Goal: Information Seeking & Learning: Learn about a topic

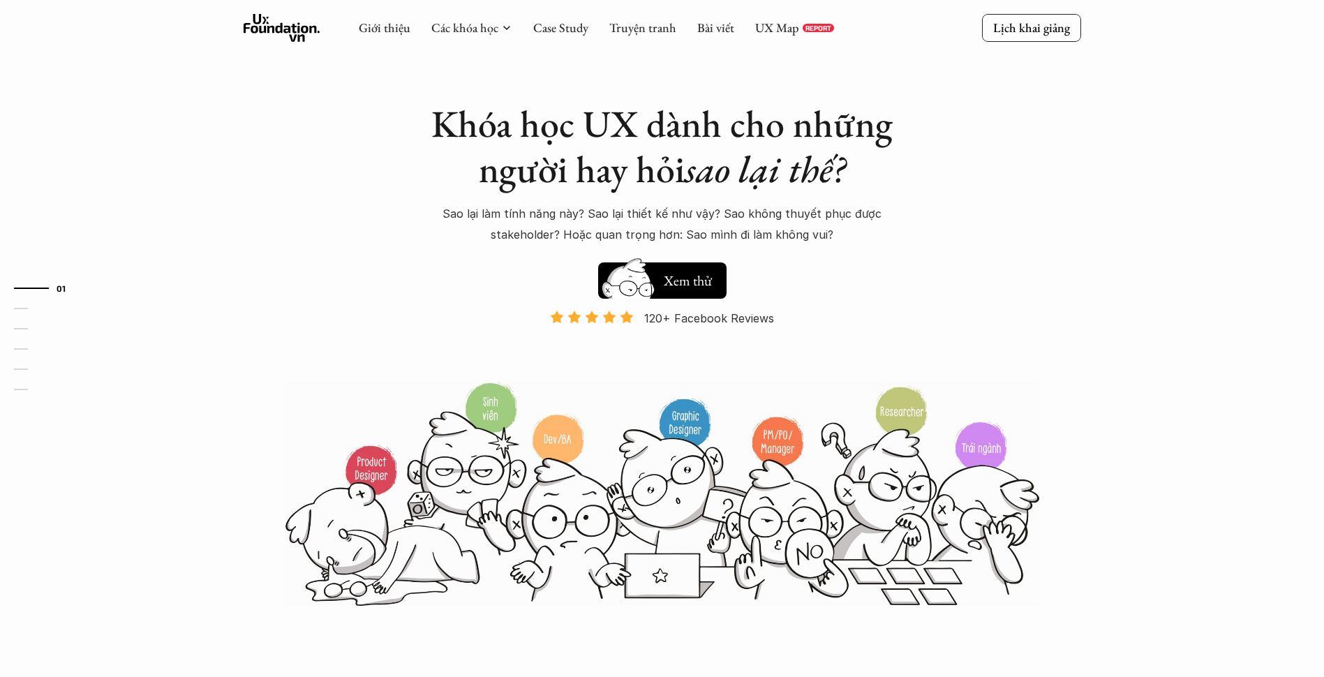
scroll to position [70, 0]
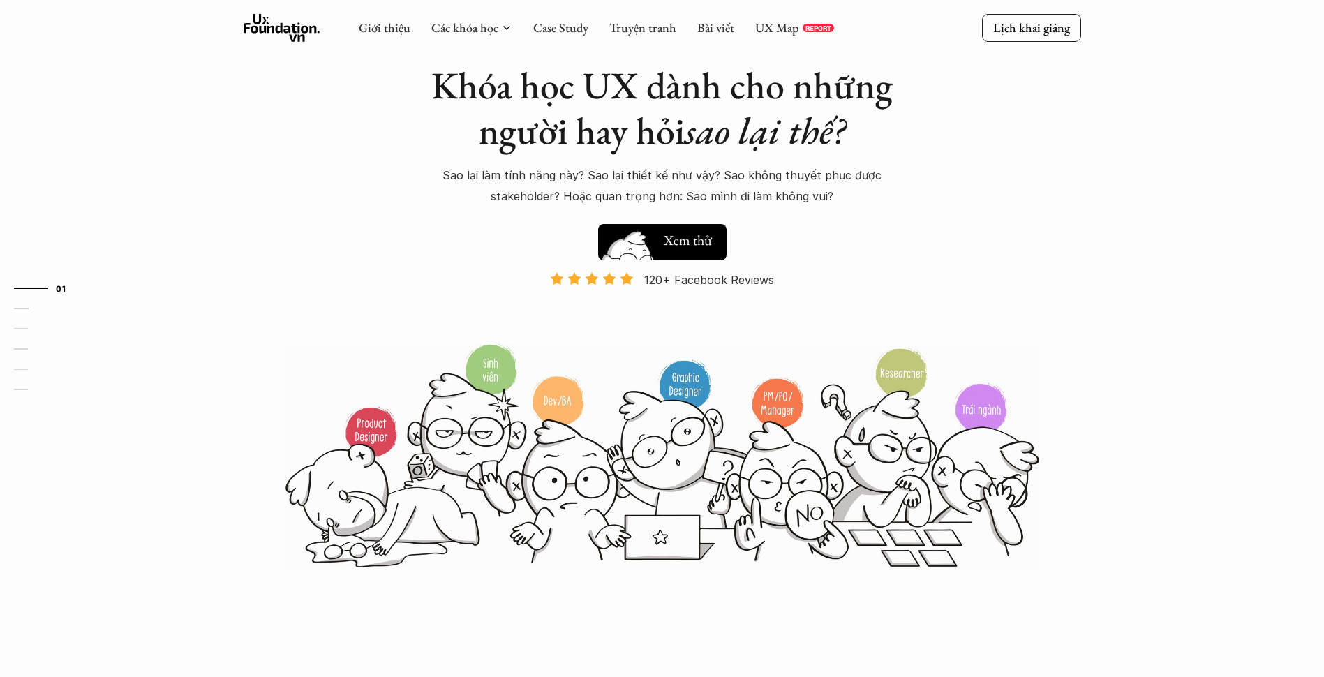
click at [680, 238] on h5 "Xem thử" at bounding box center [690, 240] width 52 height 20
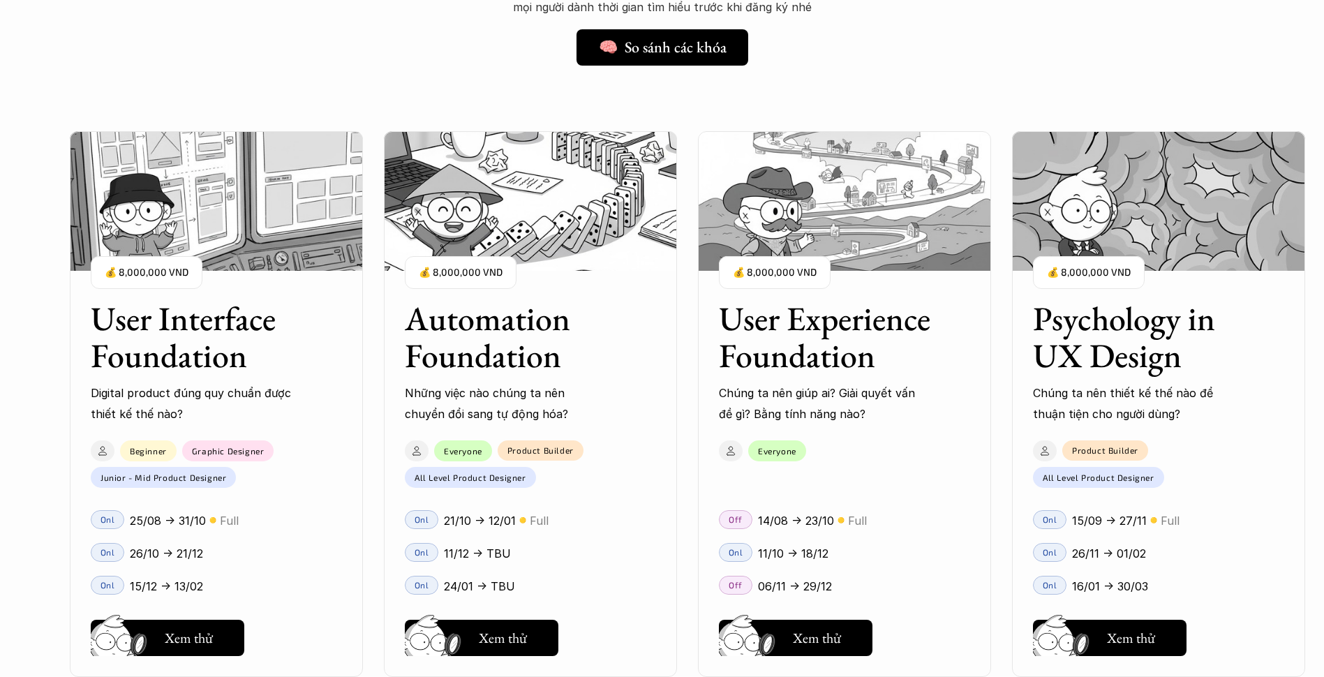
scroll to position [1198, 0]
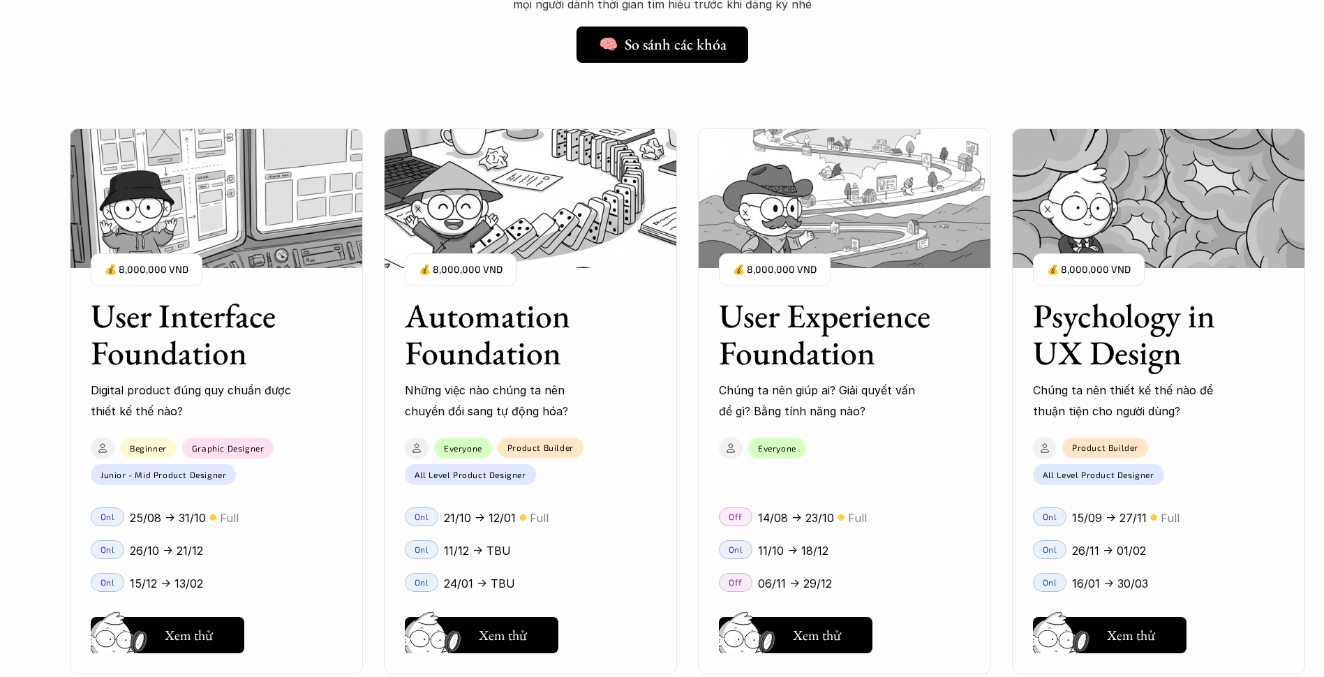
click at [208, 267] on img at bounding box center [216, 198] width 293 height 140
click at [244, 246] on img at bounding box center [216, 198] width 293 height 140
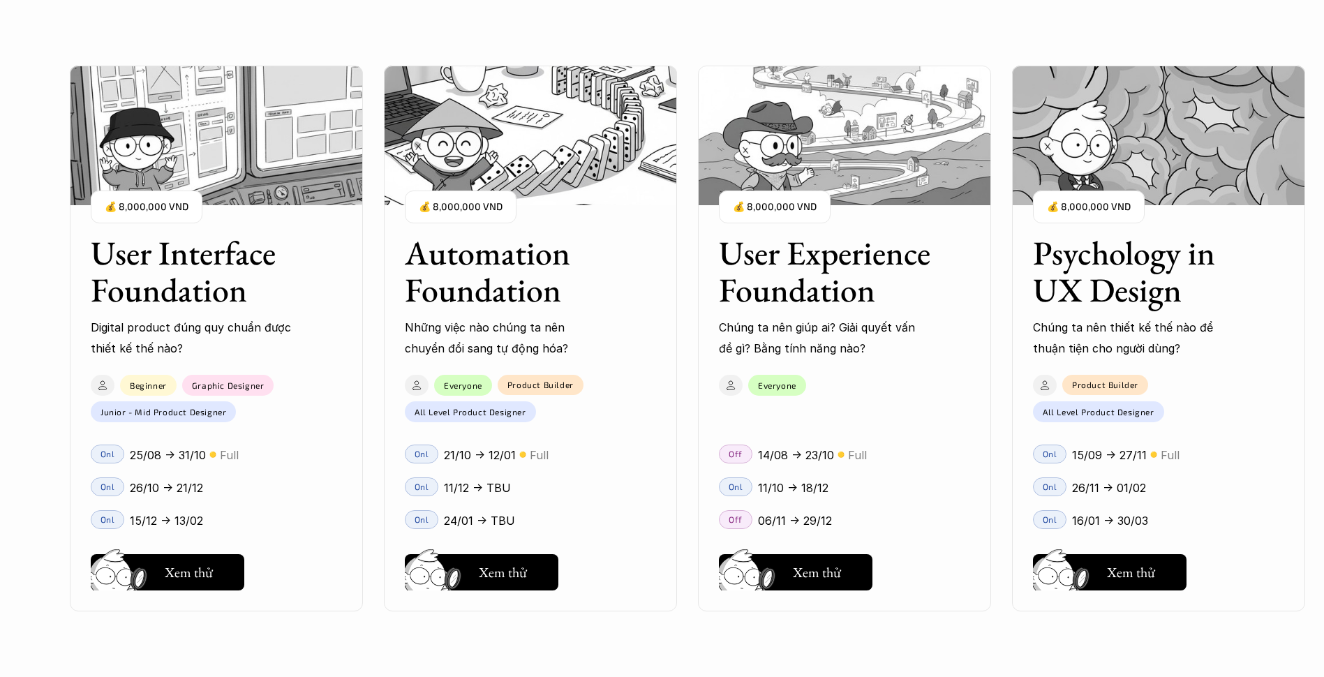
scroll to position [1338, 0]
click at [256, 191] on div "User Interface Foundation Digital product đúng quy chuẩn được thiết kế thế nào?…" at bounding box center [662, 338] width 1184 height 677
click at [241, 287] on div "User Interface Foundation Digital product đúng quy chuẩn được thiết kế thế nào?…" at bounding box center [662, 338] width 1184 height 677
click at [253, 156] on div "User Interface Foundation Digital product đúng quy chuẩn được thiết kế thế nào?…" at bounding box center [662, 338] width 1184 height 677
click at [186, 549] on div "User Interface Foundation Digital product đúng quy chuẩn được thiết kế thế nào?…" at bounding box center [662, 338] width 1184 height 677
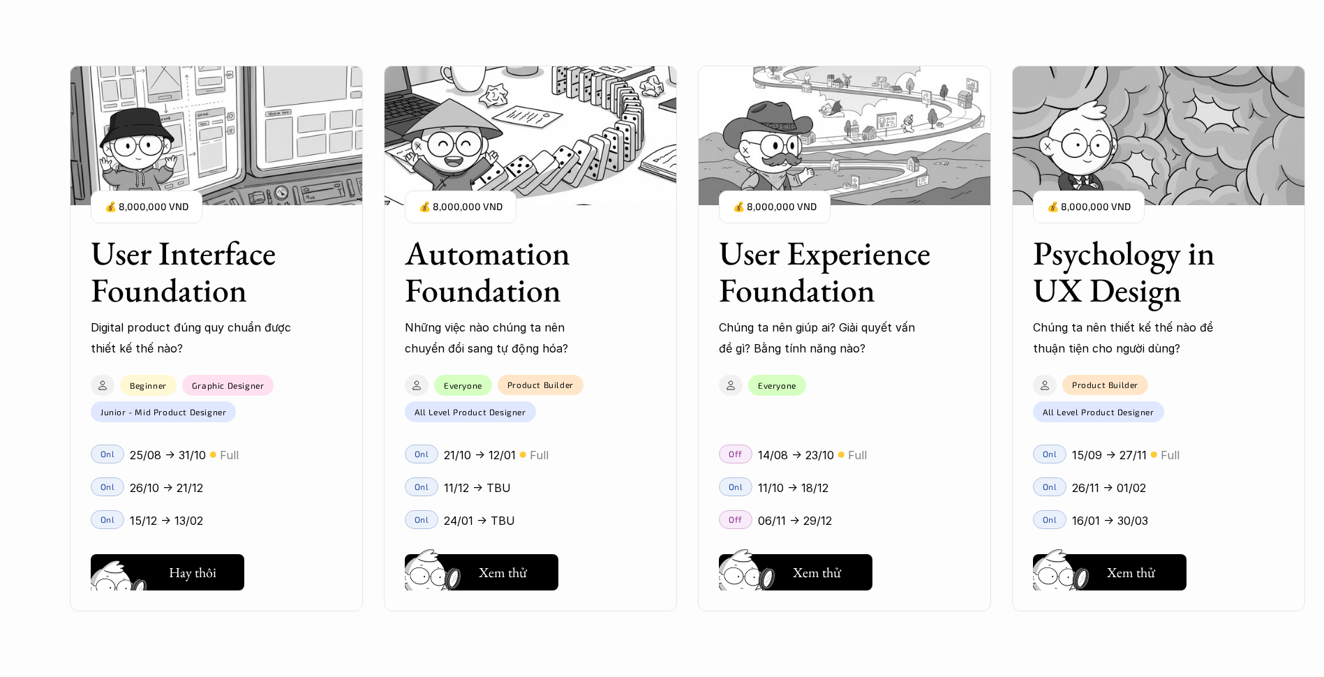
click at [187, 560] on div "User Interface Foundation Digital product đúng quy chuẩn được thiết kế thế nào?…" at bounding box center [662, 338] width 1184 height 677
click at [200, 553] on div "User Interface Foundation Digital product đúng quy chuẩn được thiết kế thế nào?…" at bounding box center [662, 338] width 1184 height 677
click at [186, 588] on div "User Interface Foundation Digital product đúng quy chuẩn được thiết kế thế nào?…" at bounding box center [662, 338] width 1184 height 677
click at [186, 582] on div "User Interface Foundation Digital product đúng quy chuẩn được thiết kế thế nào?…" at bounding box center [662, 338] width 1184 height 677
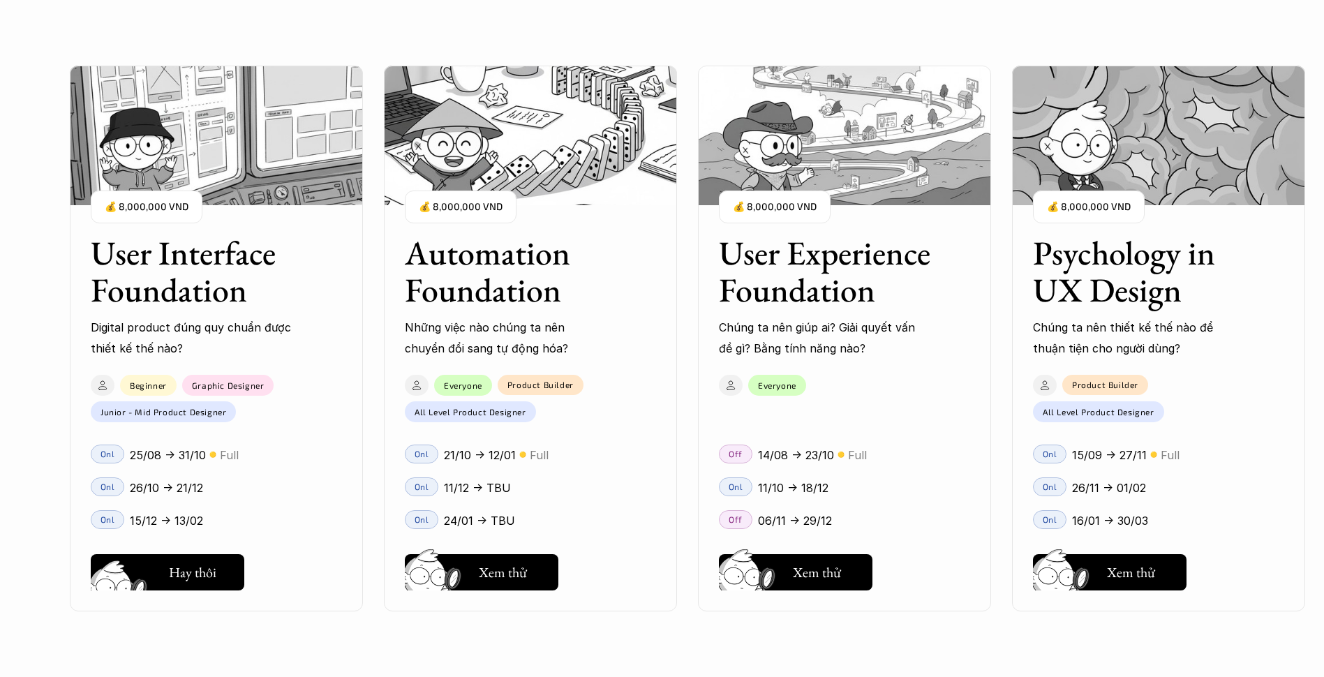
click at [186, 581] on div "User Interface Foundation Digital product đúng quy chuẩn được thiết kế thế nào?…" at bounding box center [662, 338] width 1184 height 677
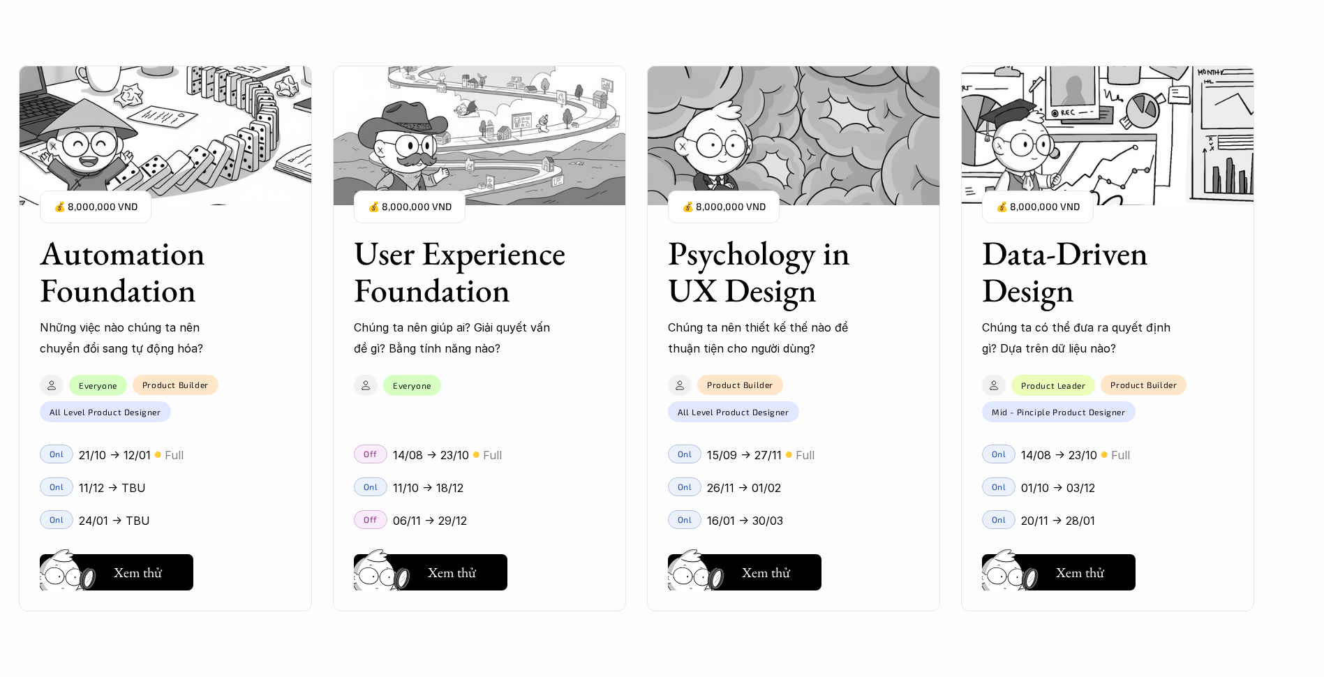
scroll to position [1896, 0]
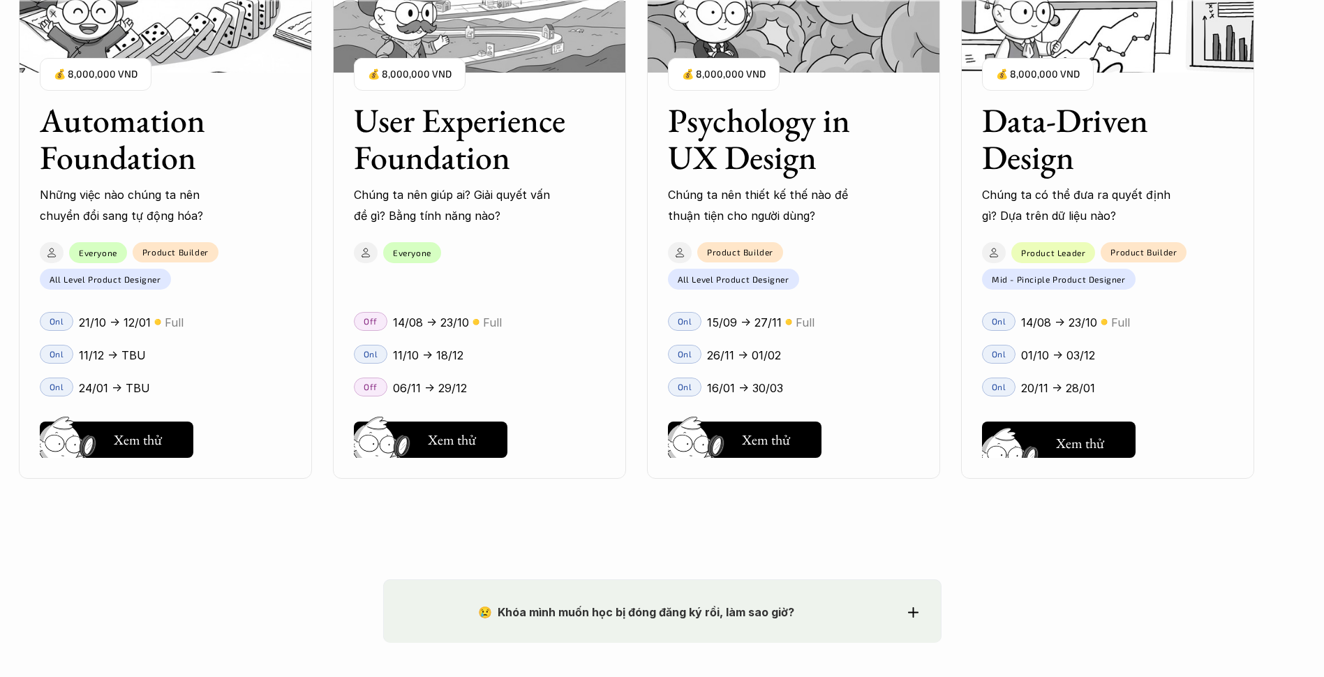
click at [1043, 449] on img at bounding box center [1012, 460] width 75 height 64
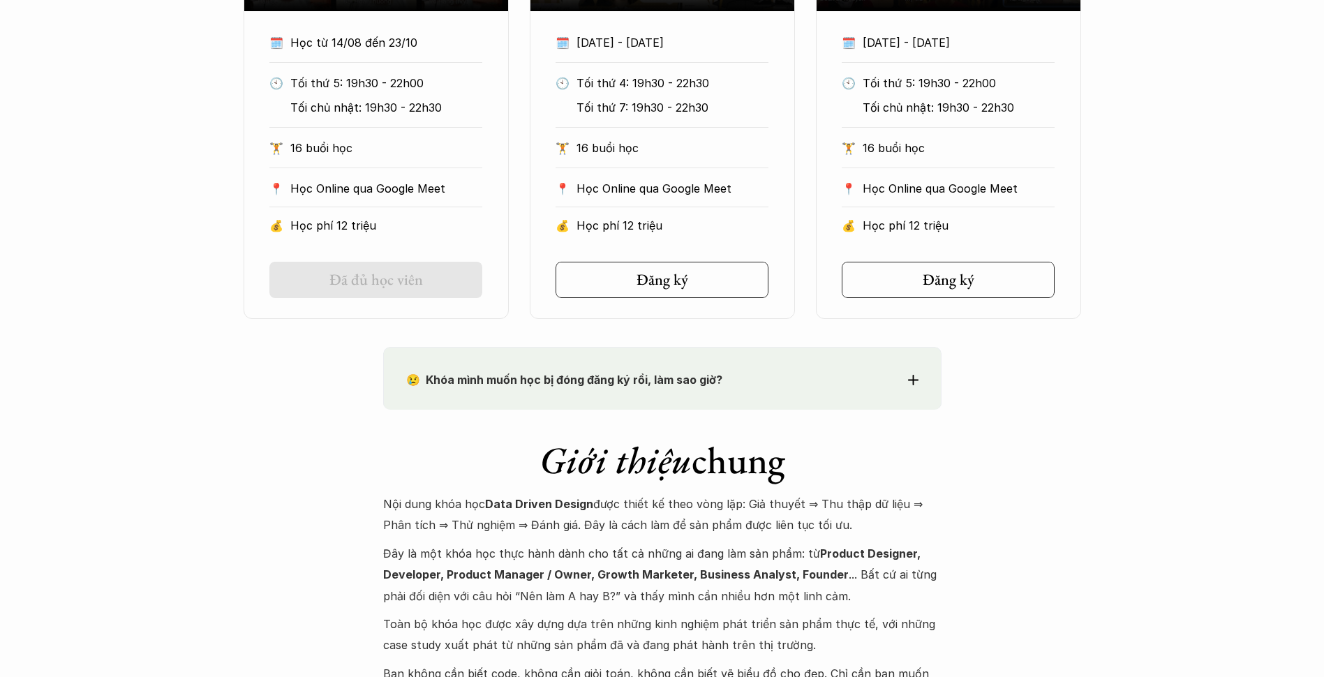
scroll to position [1047, 0]
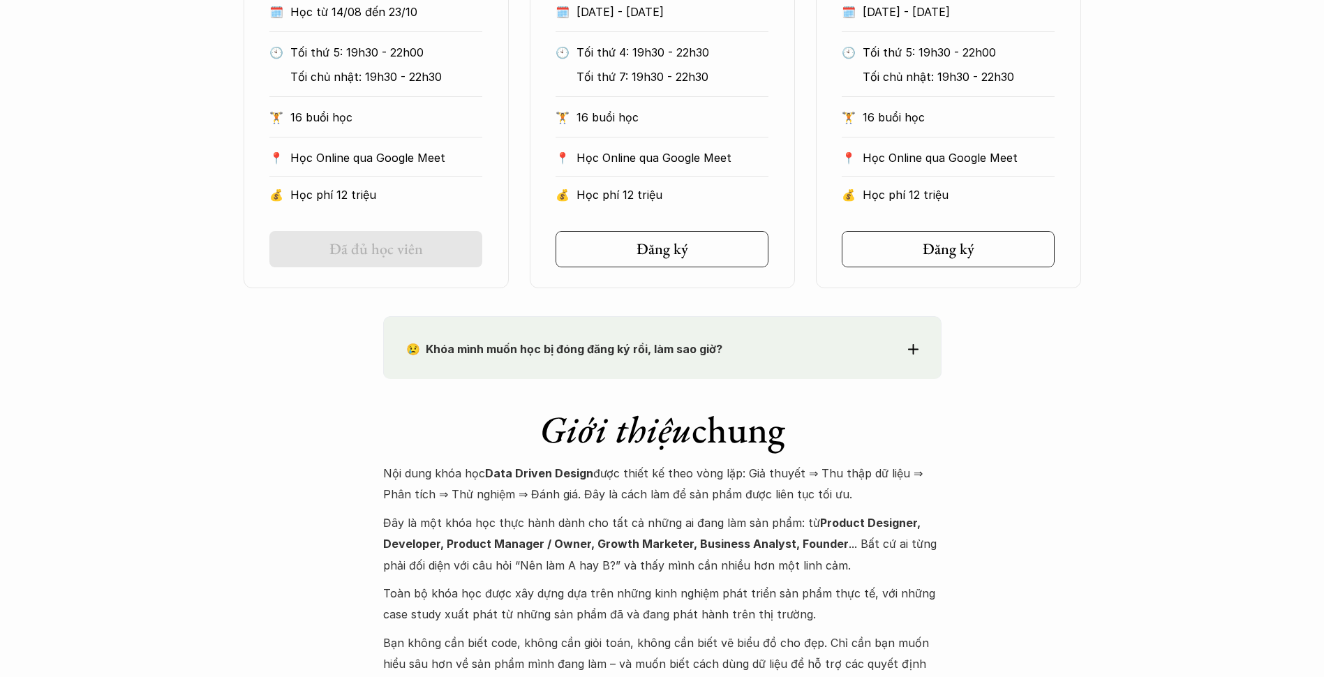
click at [612, 331] on div "😢 Khóa mình muốn học bị đóng đăng ký rồi, làm sao giờ? Chào bạn, Bọn mình rất t…" at bounding box center [662, 347] width 558 height 63
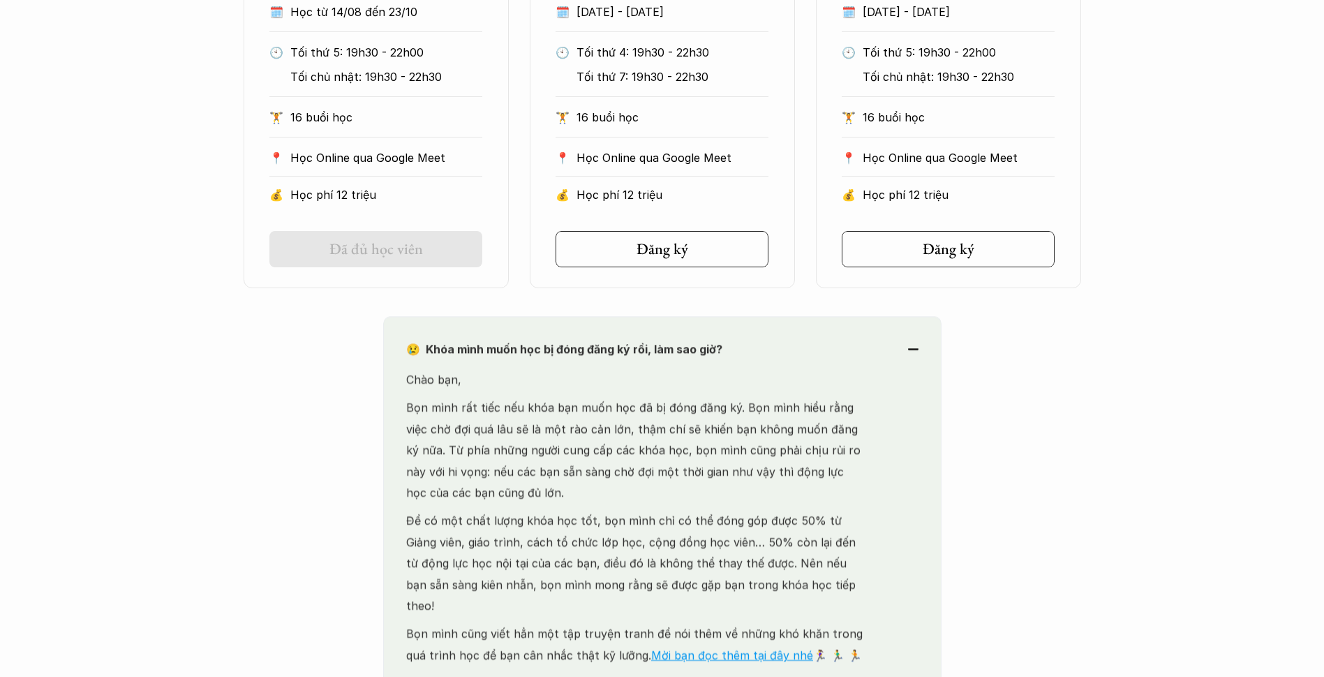
click at [612, 331] on div "😢 Khóa mình muốn học bị đóng đăng ký rồi, làm sao giờ? Chào bạn, Bọn mình rất t…" at bounding box center [662, 516] width 558 height 401
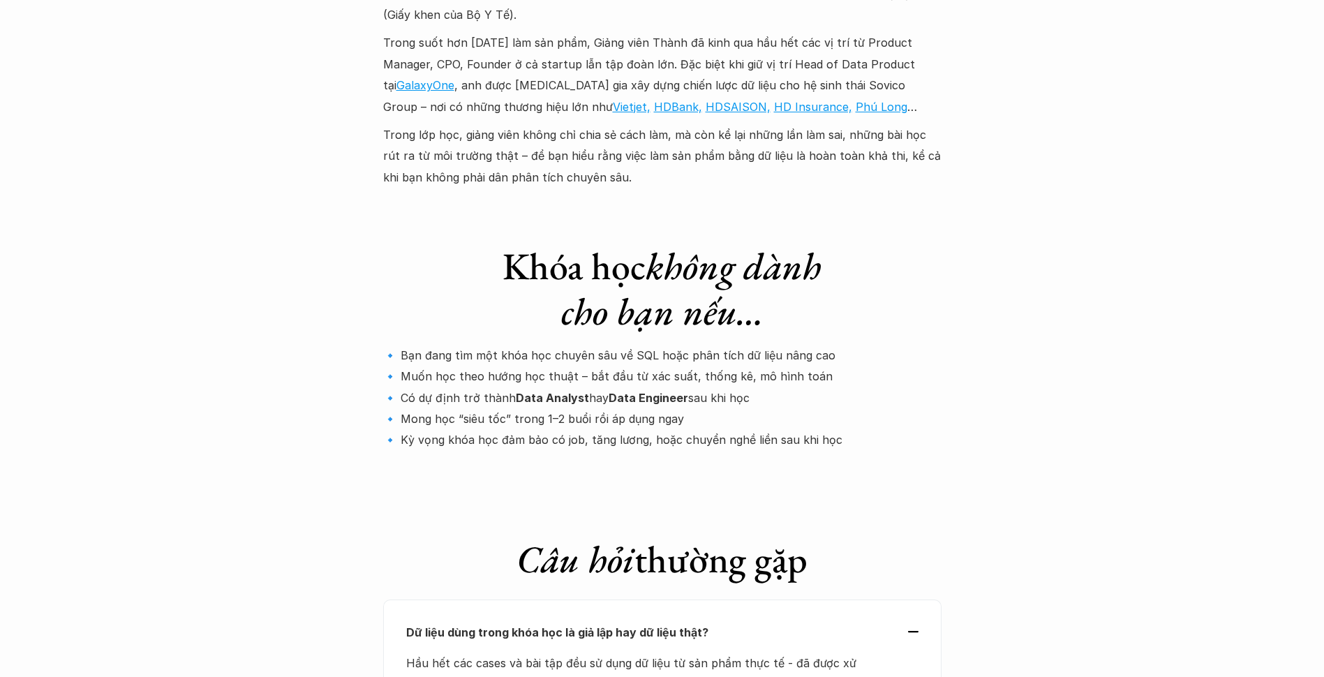
scroll to position [4397, 0]
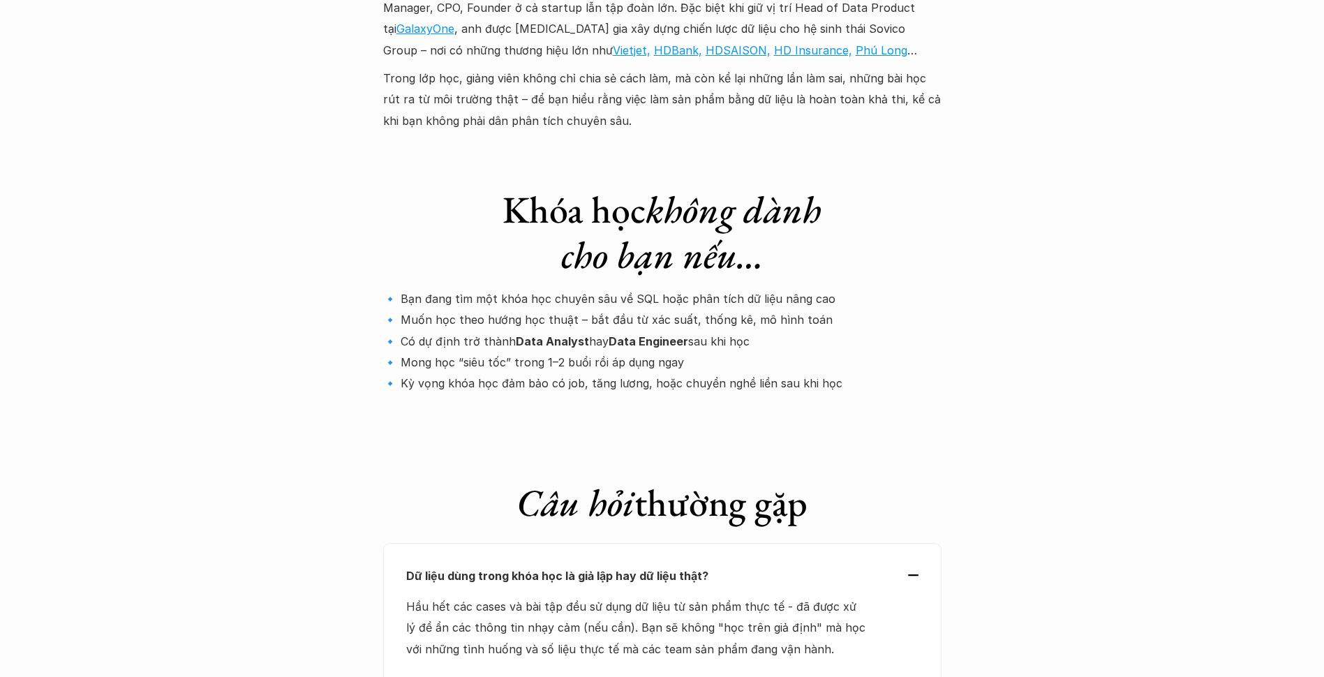
click at [918, 565] on div "Dữ liệu dùng trong khóa học là giả lập hay dữ liệu thật?" at bounding box center [662, 575] width 512 height 21
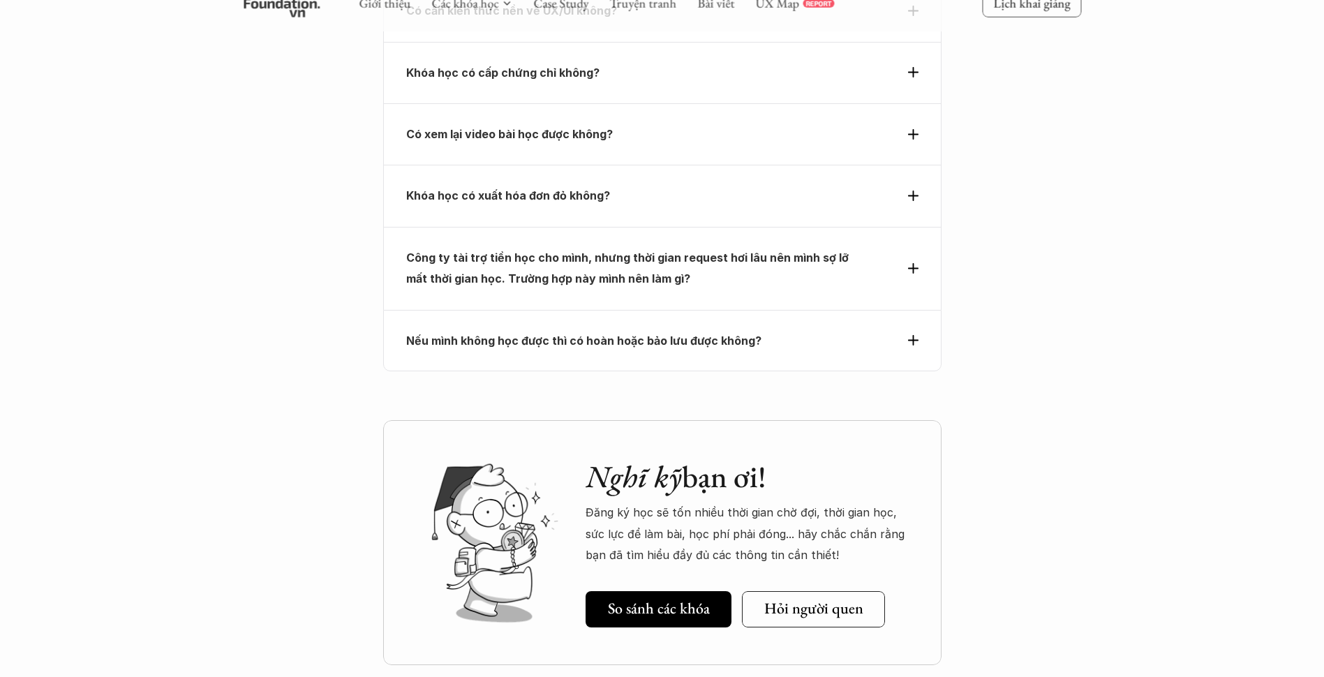
scroll to position [5273, 0]
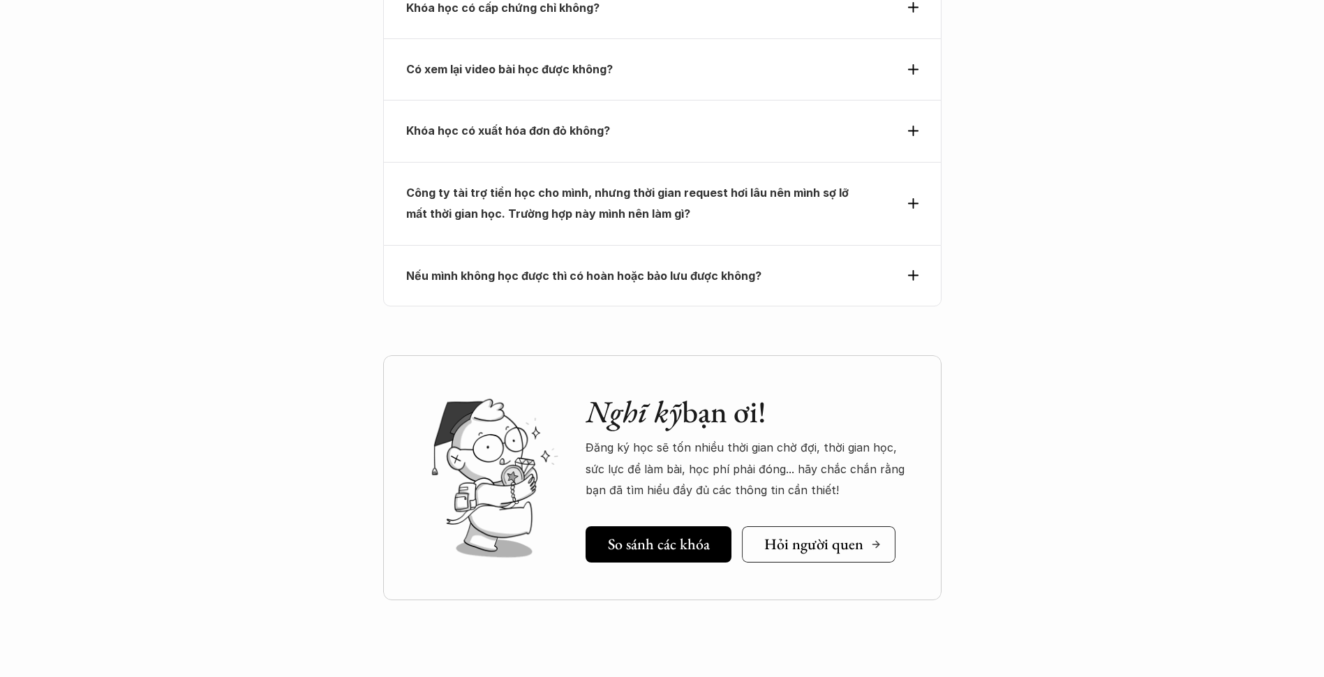
click at [786, 535] on h5 "Hỏi người quen" at bounding box center [813, 544] width 99 height 18
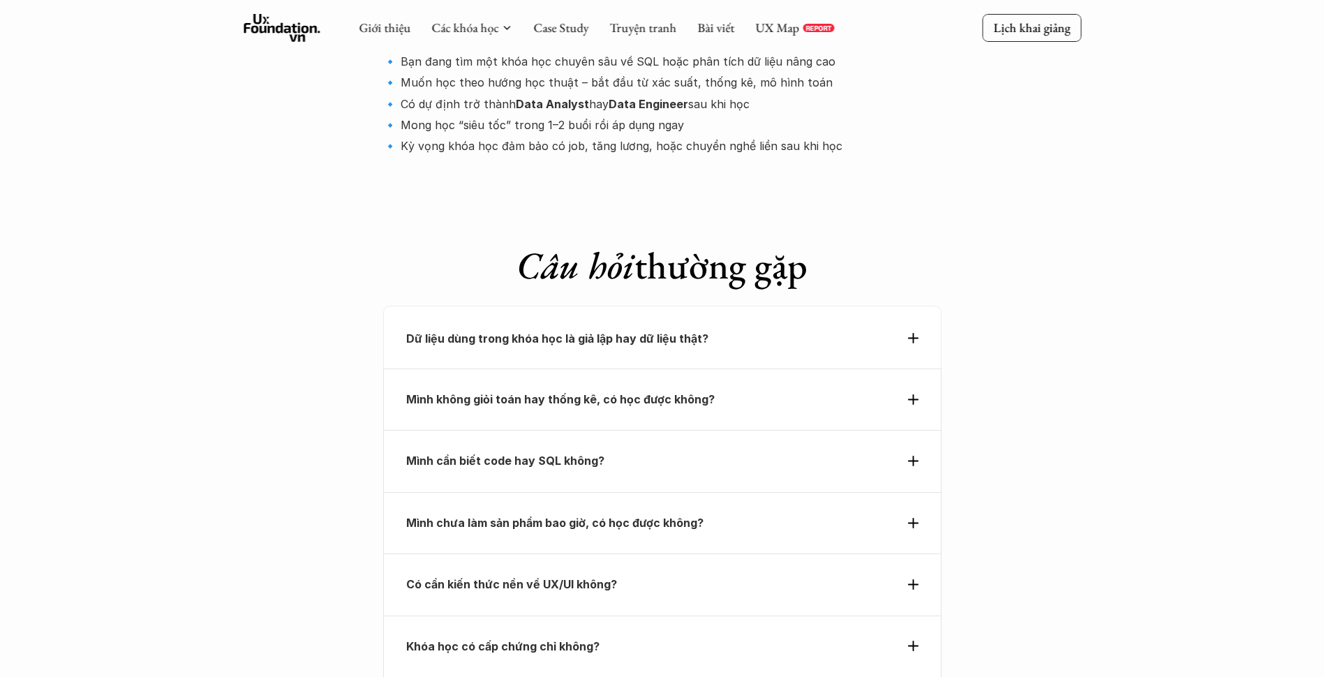
scroll to position [4575, 0]
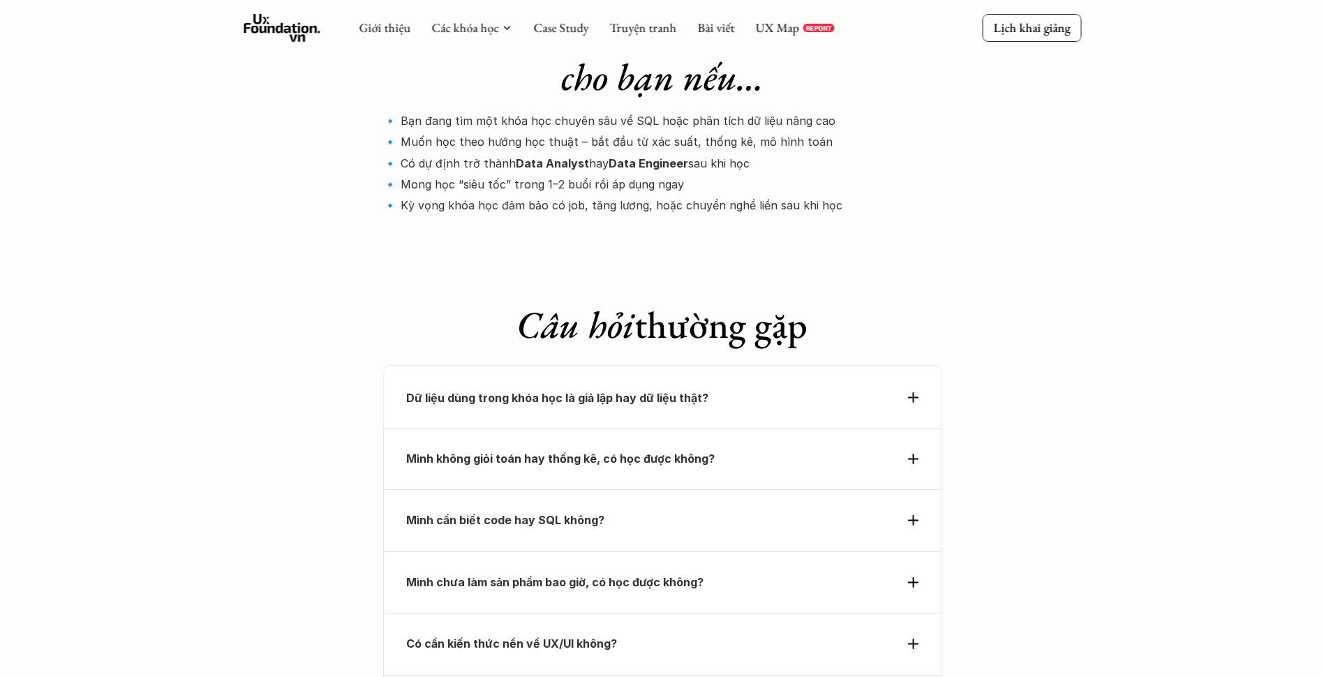
click at [281, 19] on icon at bounding box center [282, 28] width 77 height 28
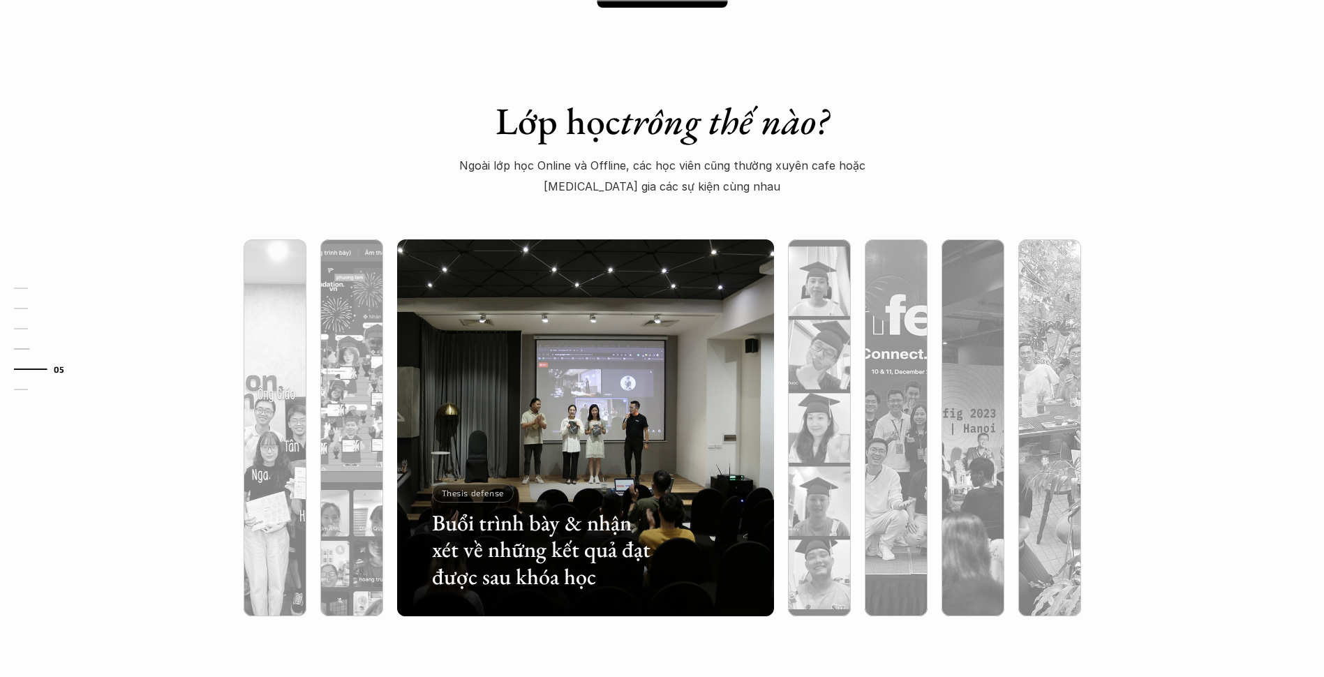
scroll to position [4257, 0]
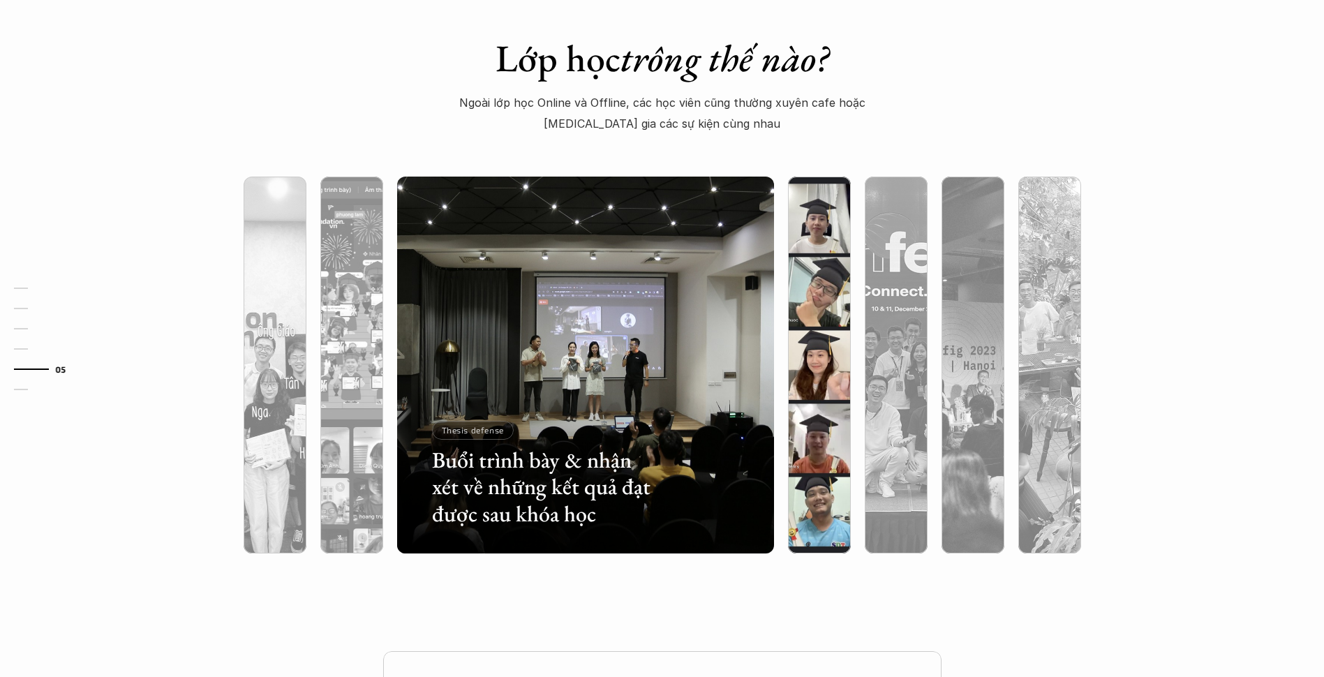
click at [826, 322] on img at bounding box center [819, 365] width 384 height 377
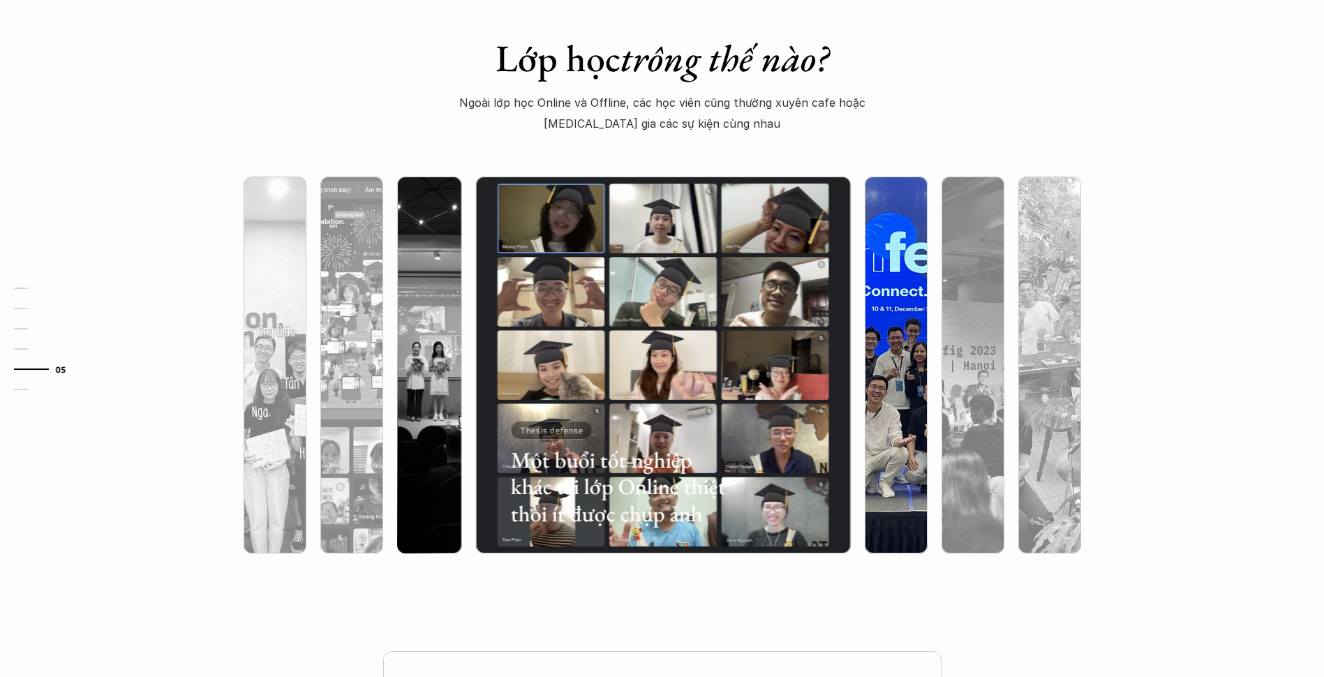
click at [877, 320] on img at bounding box center [896, 365] width 384 height 377
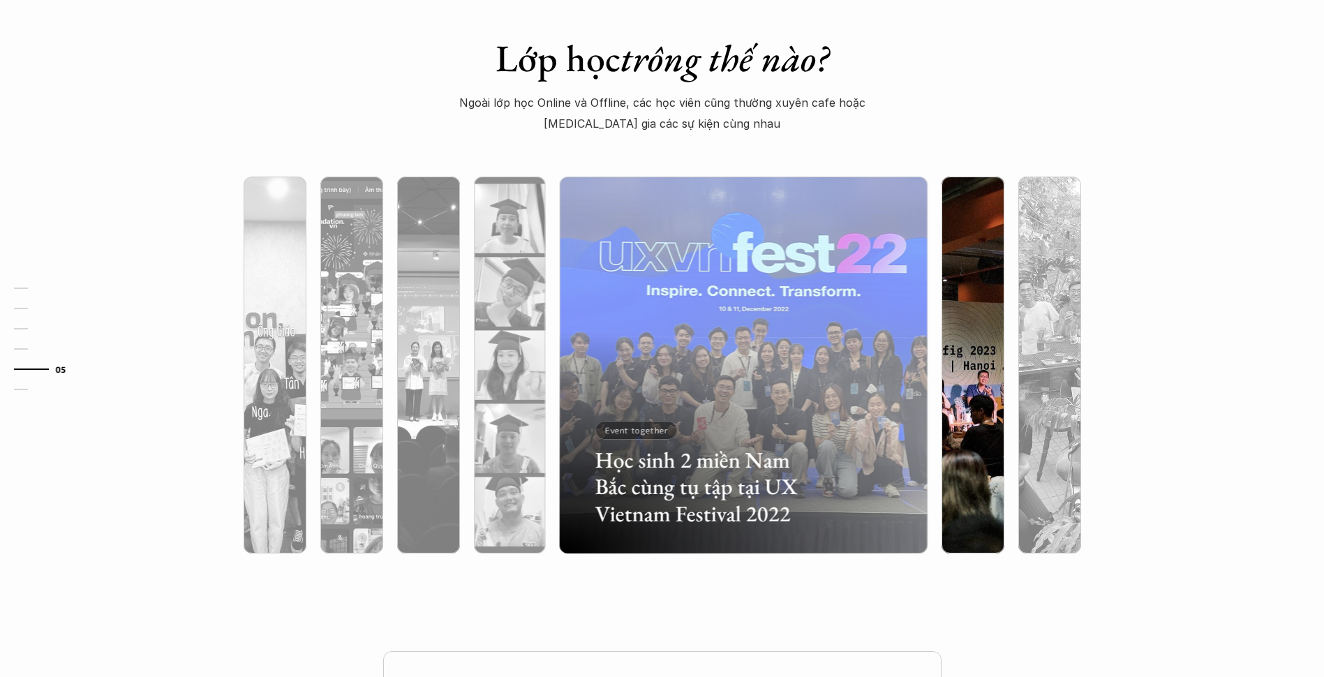
click at [948, 318] on img at bounding box center [973, 365] width 384 height 377
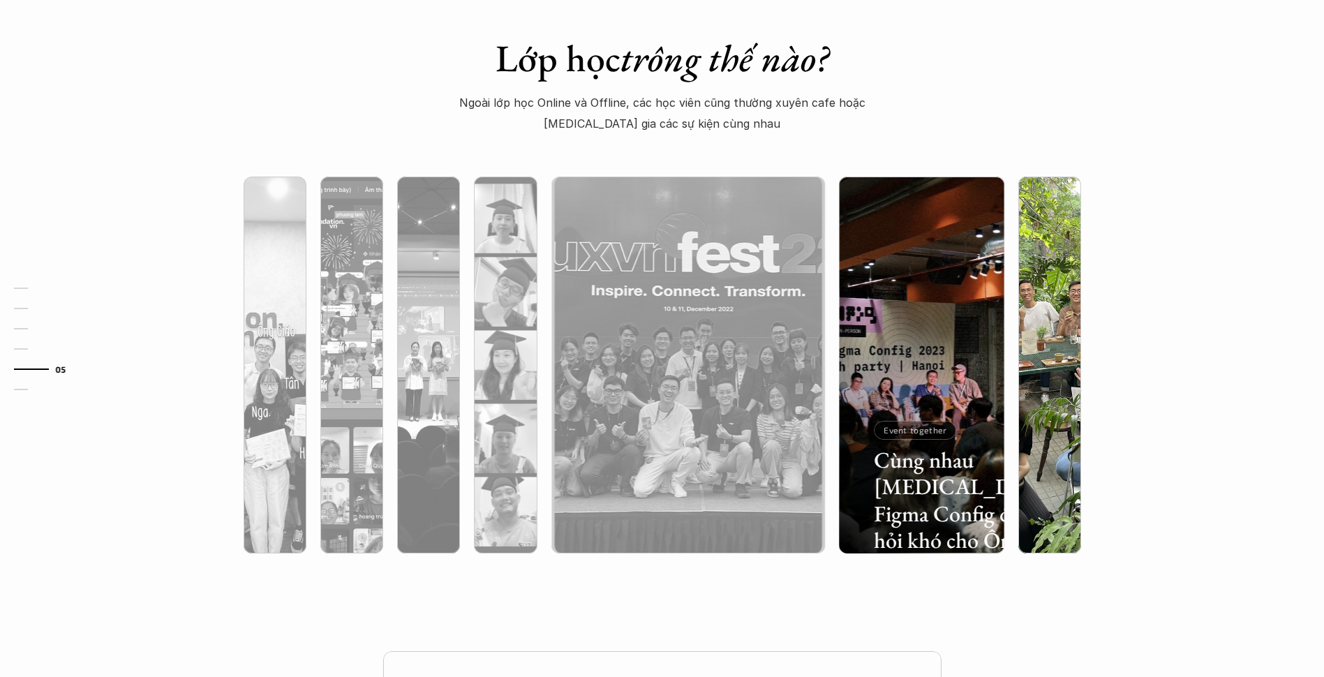
click at [1035, 320] on img at bounding box center [1050, 365] width 384 height 377
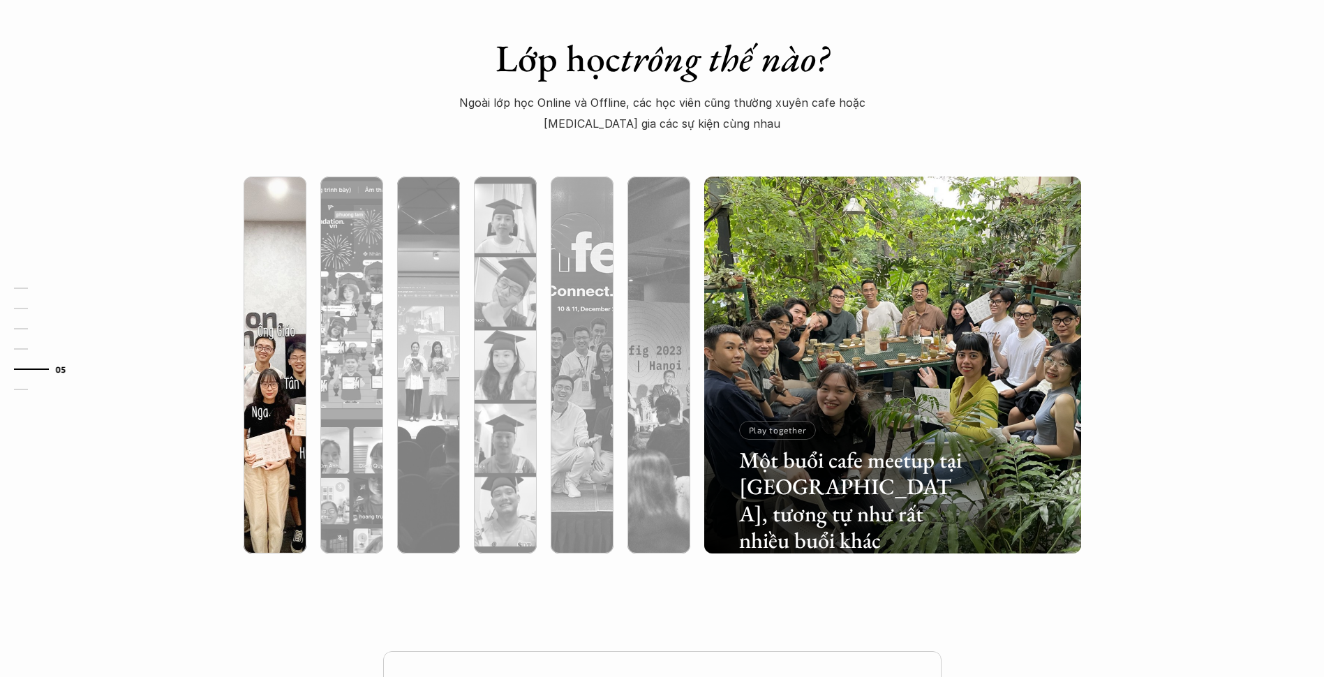
click at [302, 341] on div at bounding box center [275, 440] width 63 height 228
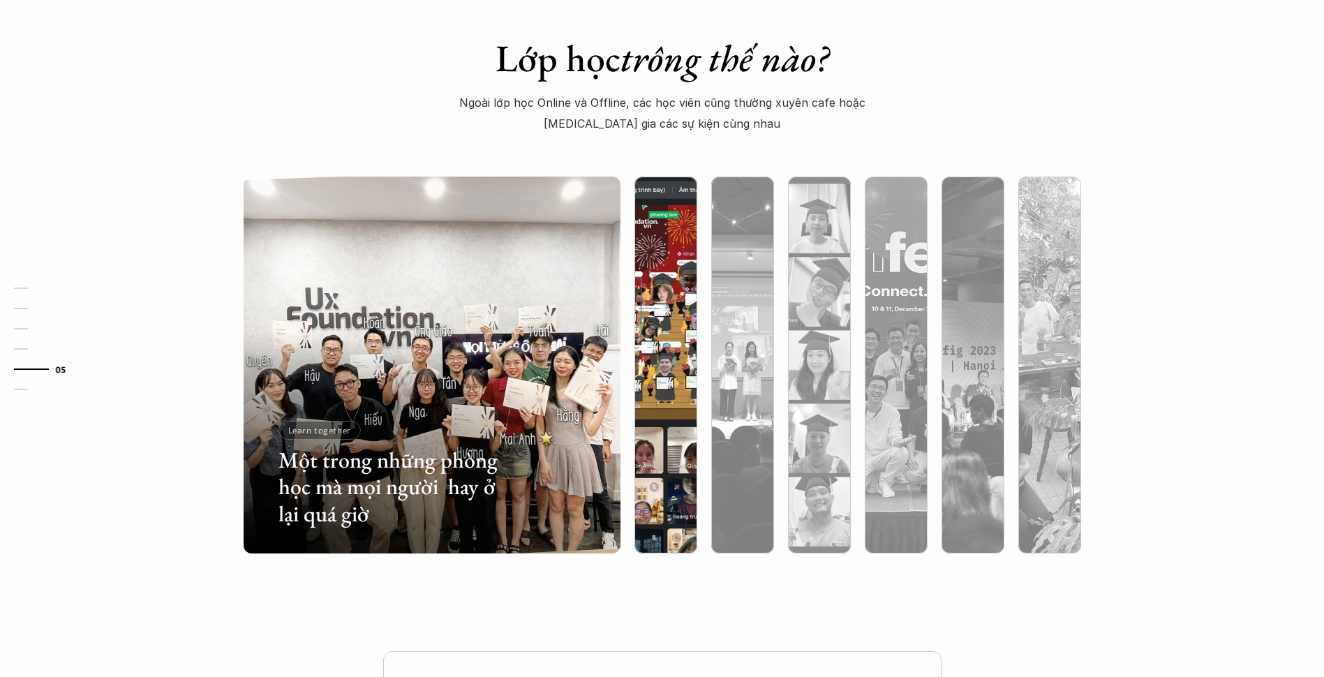
click at [692, 408] on div at bounding box center [665, 440] width 63 height 228
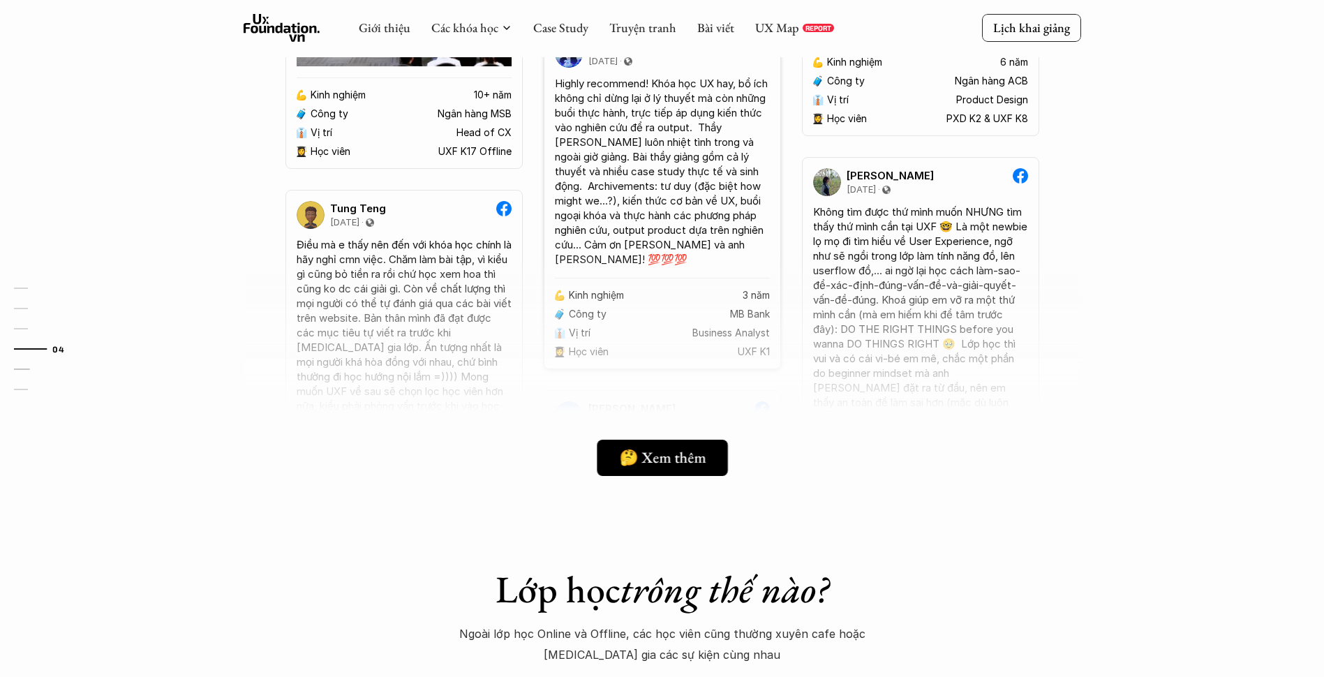
scroll to position [3660, 0]
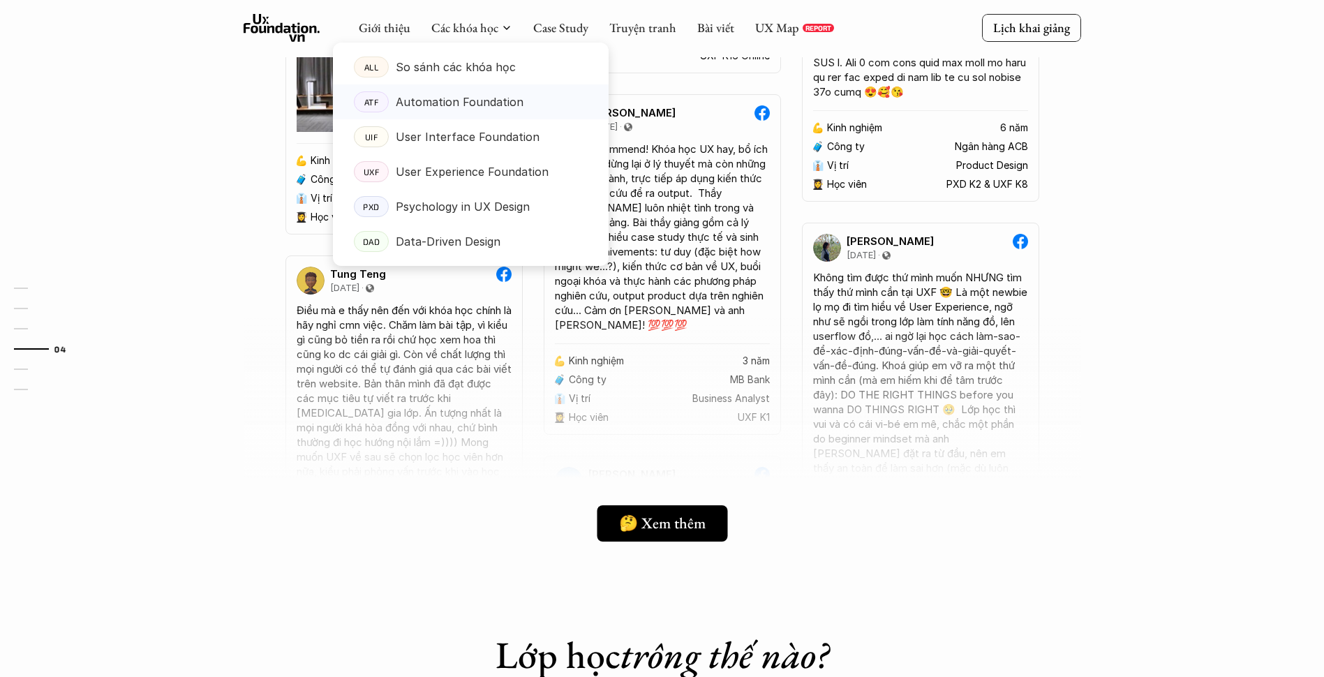
click at [465, 97] on p "Automation Foundation" at bounding box center [460, 101] width 128 height 21
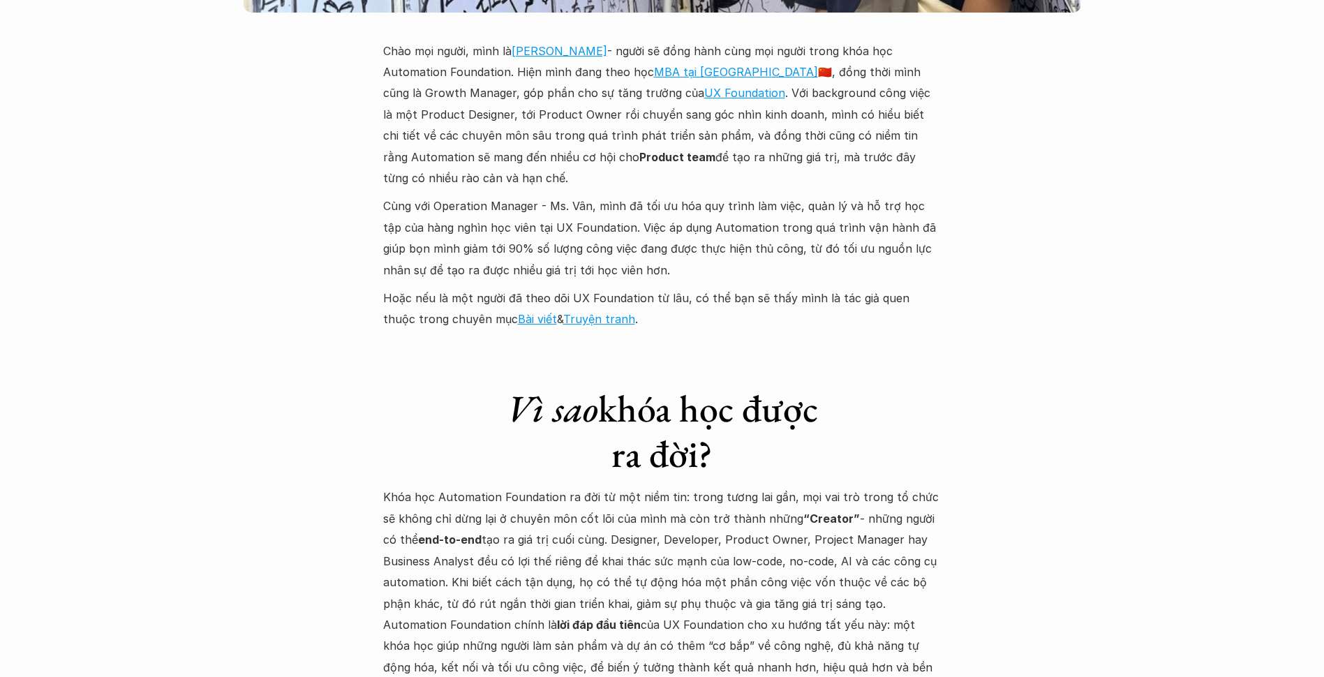
scroll to position [3769, 0]
